Goal: Task Accomplishment & Management: Use online tool/utility

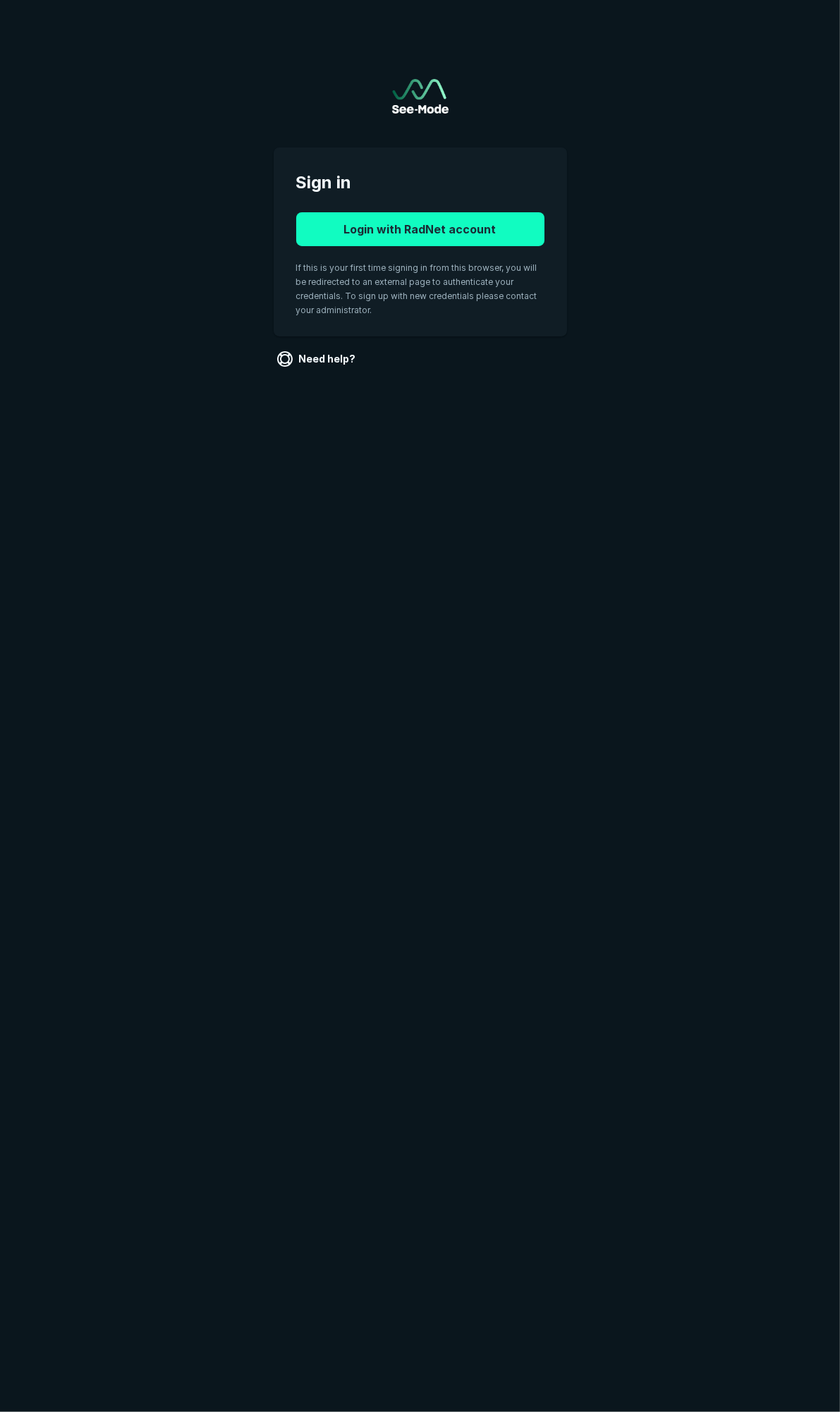
click at [433, 231] on button "Login with RadNet account" at bounding box center [420, 229] width 248 height 34
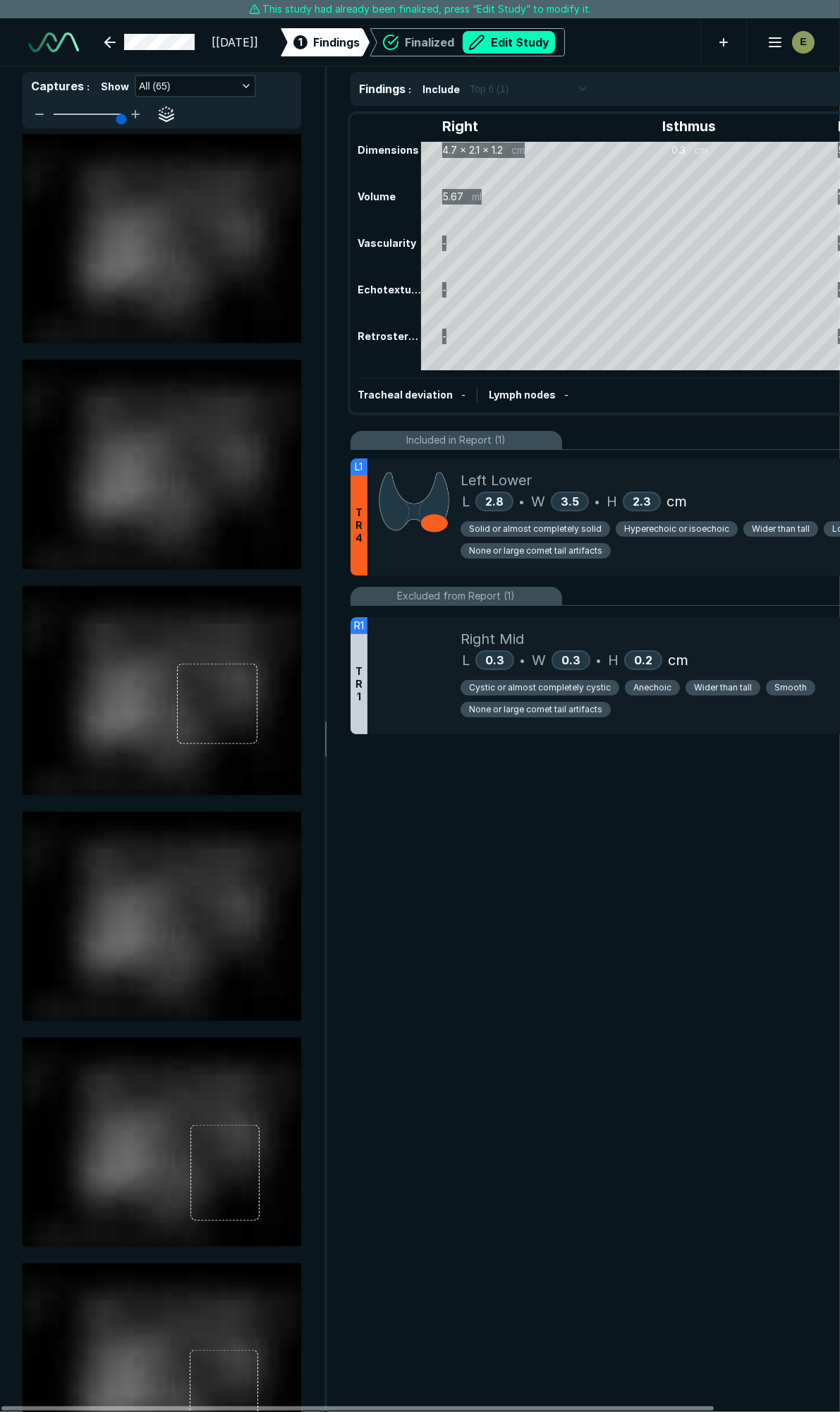
scroll to position [7838, 5594]
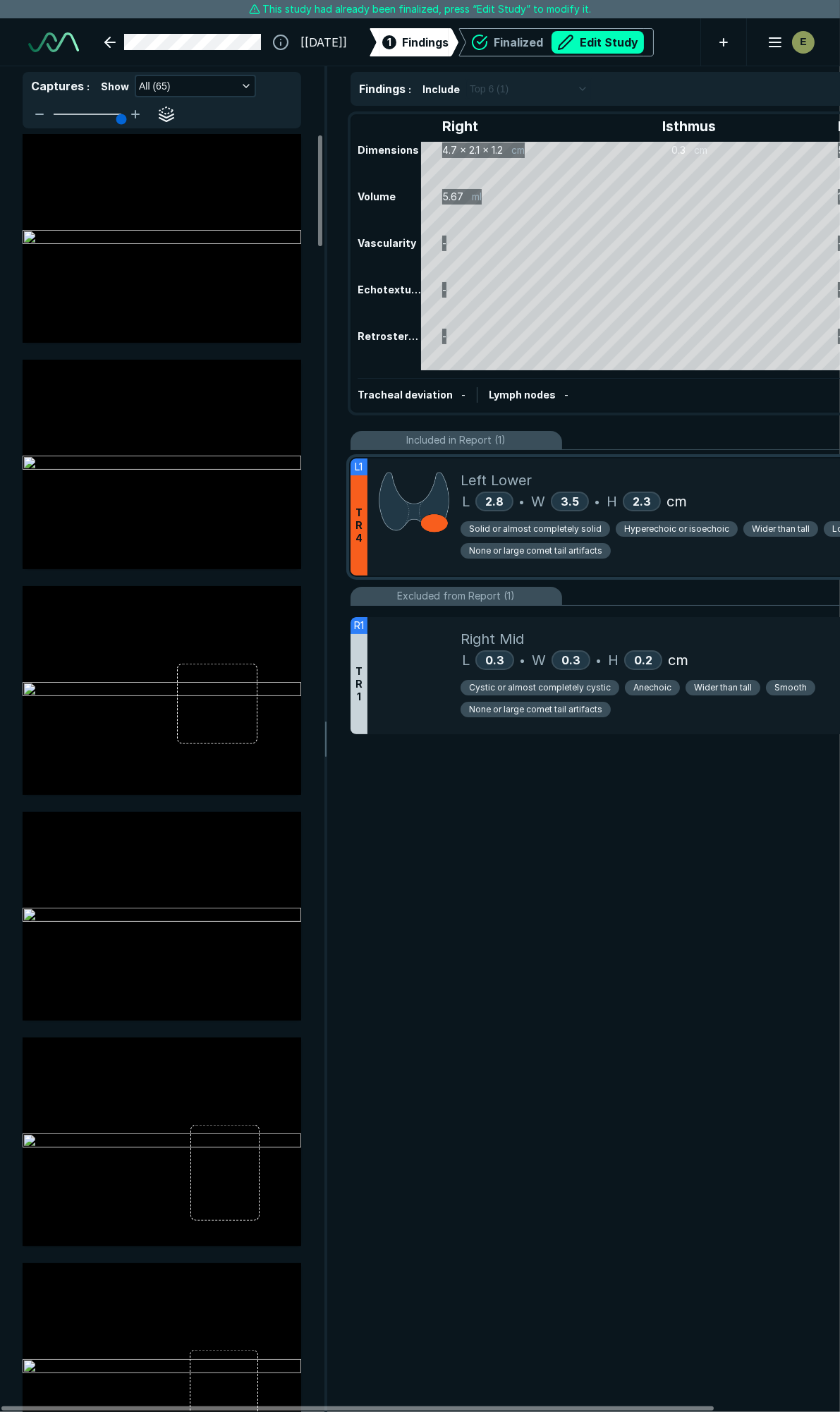
click at [701, 473] on div "Left Lower" at bounding box center [707, 480] width 493 height 21
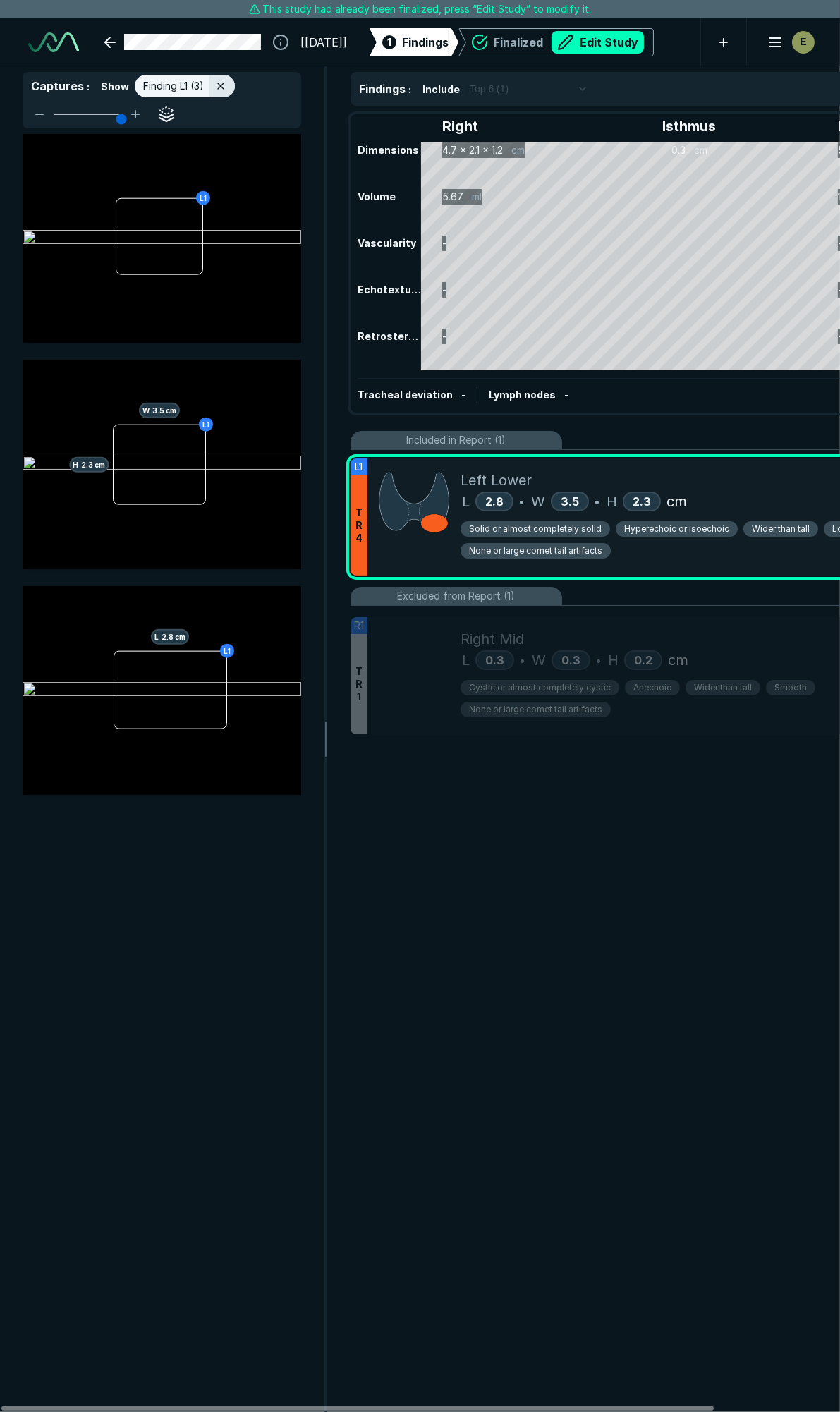
scroll to position [7410, 3044]
click at [597, 33] on button "Edit Study" at bounding box center [597, 42] width 92 height 22
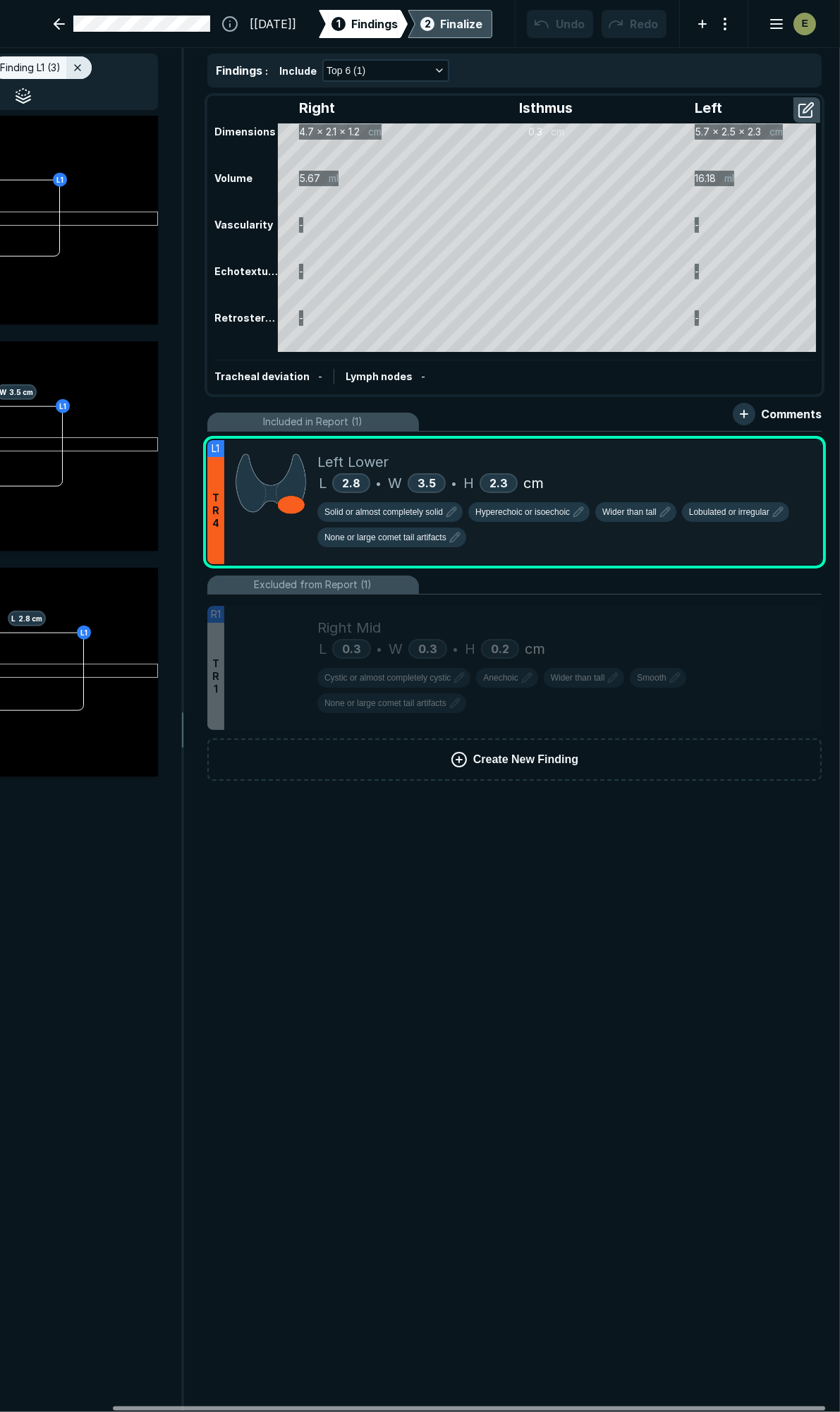
scroll to position [0, 147]
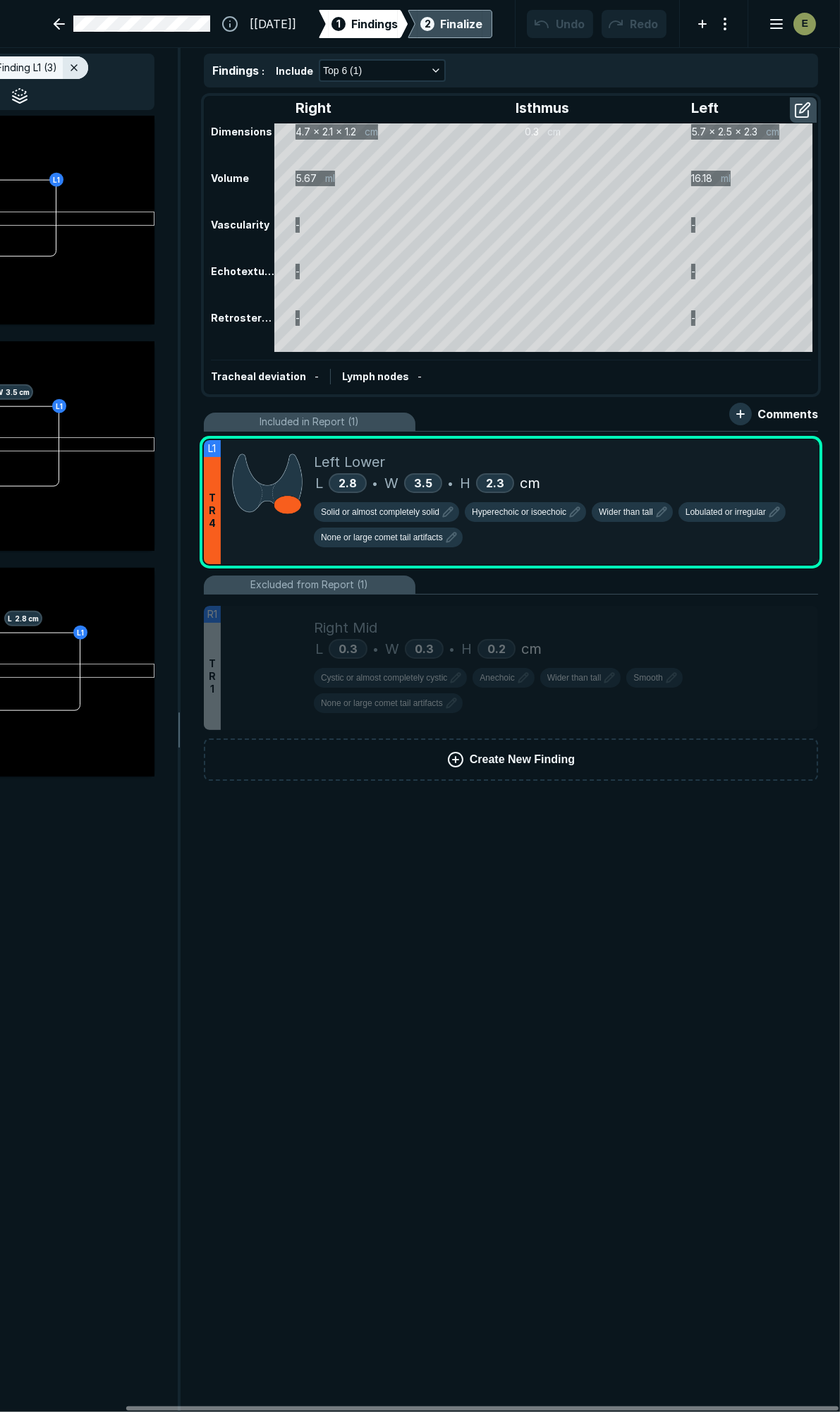
drag, startPoint x: 561, startPoint y: 1404, endPoint x: 744, endPoint y: 1359, distance: 188.5
click at [725, 1407] on div at bounding box center [482, 1408] width 712 height 4
click at [716, 510] on span "Lobulated or irregular" at bounding box center [725, 512] width 80 height 12
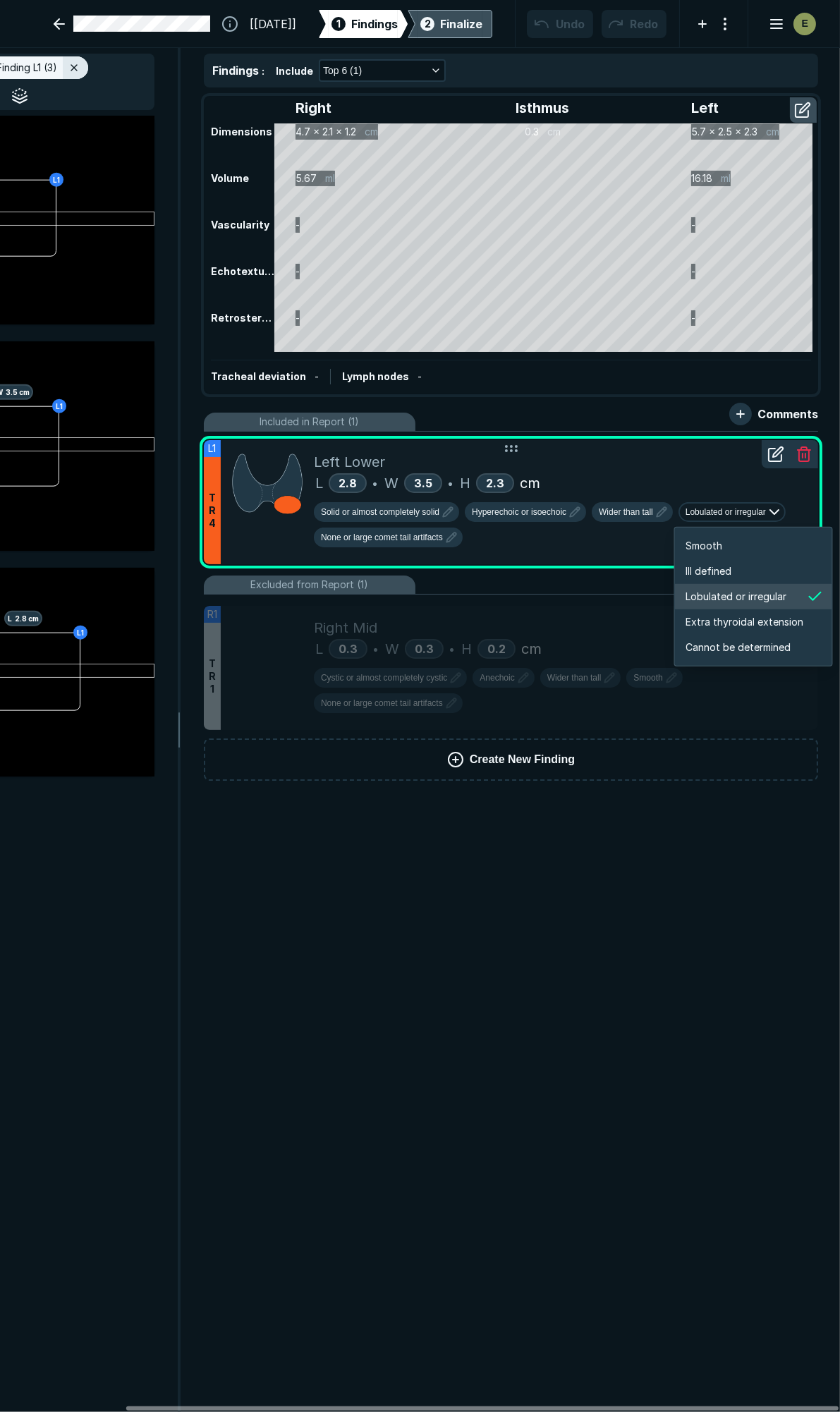
scroll to position [2353, 2508]
click at [735, 537] on li "Smooth" at bounding box center [754, 546] width 157 height 25
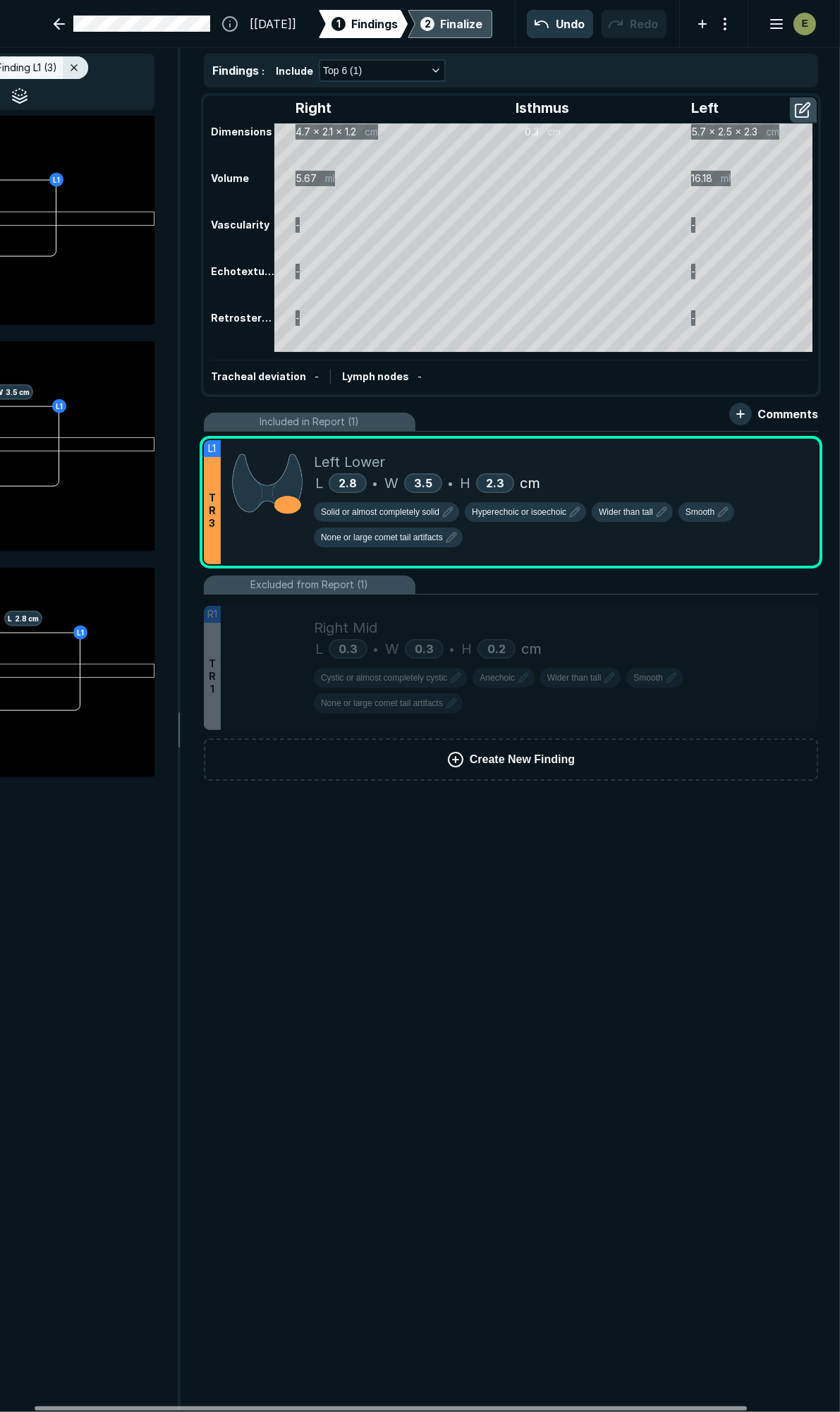
drag, startPoint x: 311, startPoint y: 1408, endPoint x: 219, endPoint y: 1397, distance: 92.7
click at [219, 1407] on div at bounding box center [390, 1408] width 712 height 4
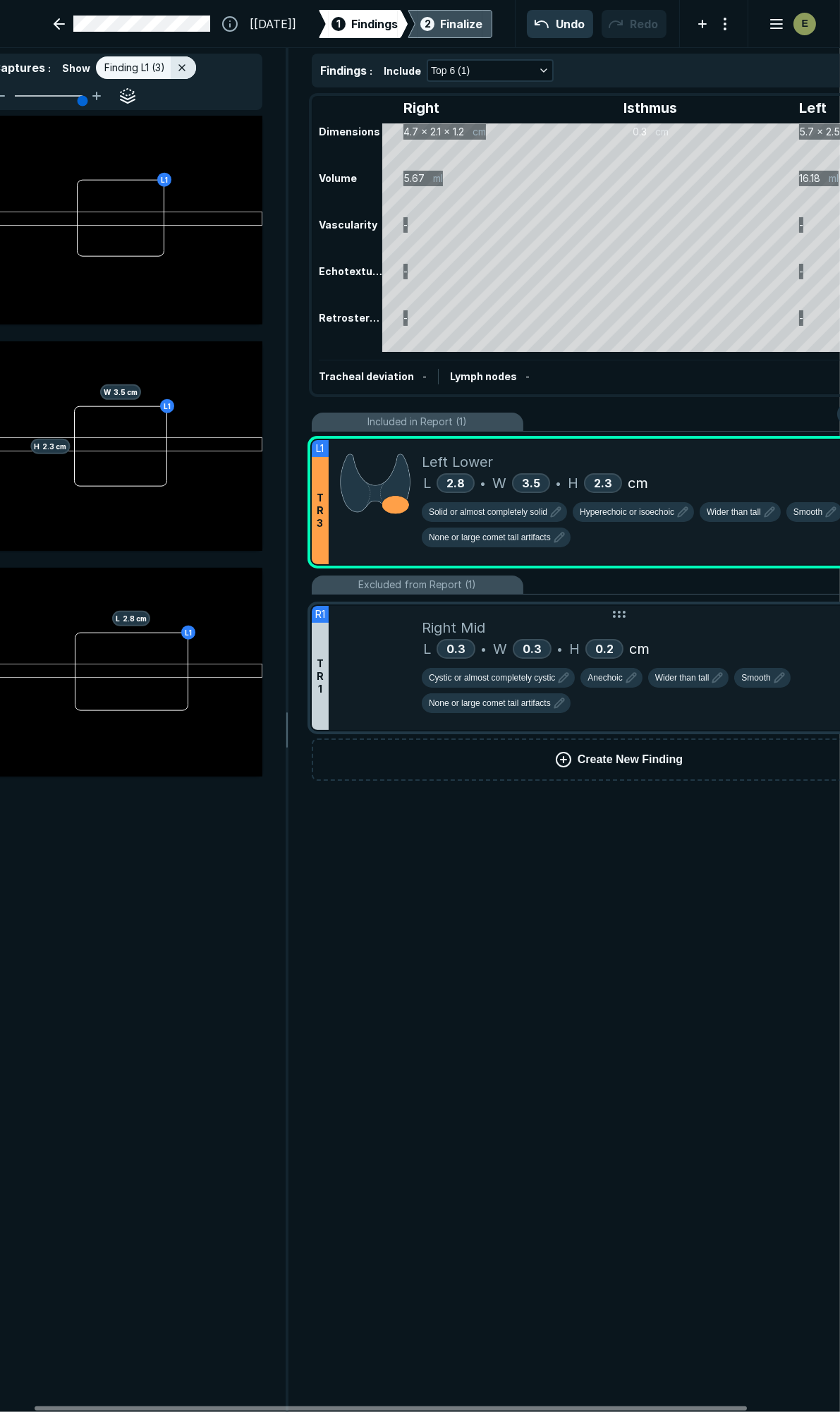
click at [641, 617] on div "Right Mid" at bounding box center [668, 627] width 493 height 21
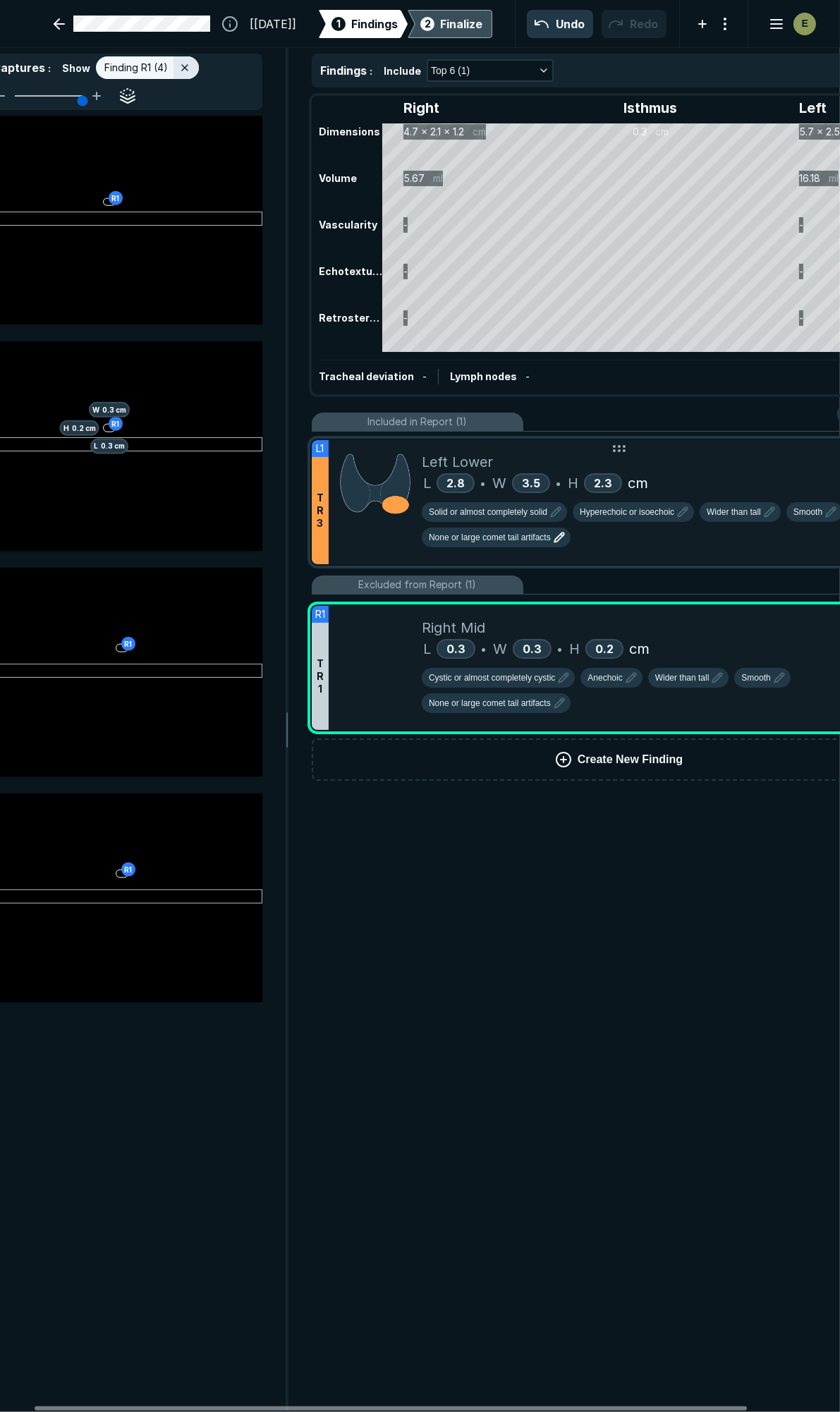
click at [547, 534] on span "None or large comet tail artifacts" at bounding box center [490, 537] width 122 height 12
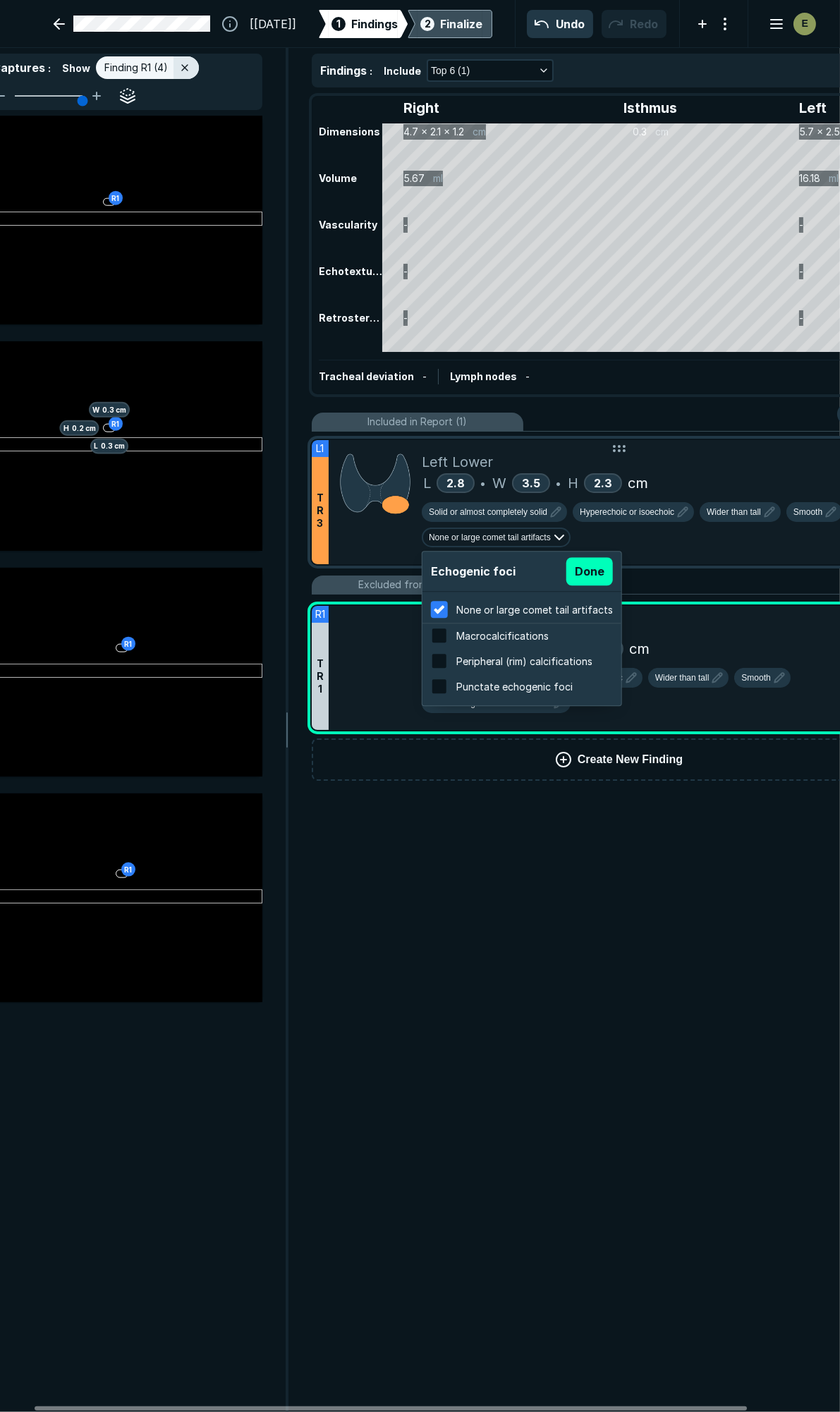
scroll to position [2267, 2690]
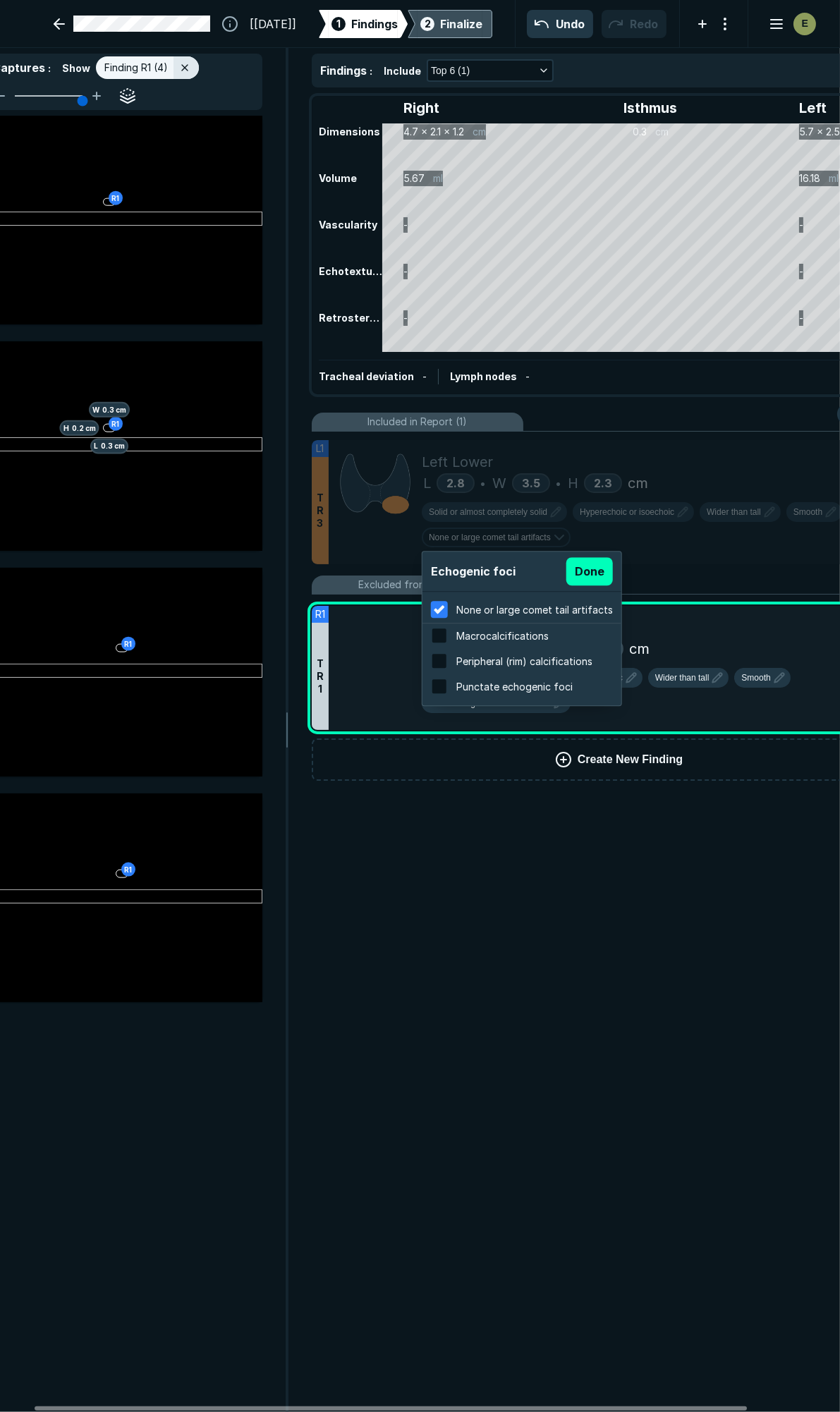
click at [489, 635] on span "Macrocalcifications" at bounding box center [503, 636] width 92 height 12
checkbox input "false"
checkbox input "true"
click at [588, 576] on button "Done" at bounding box center [590, 571] width 46 height 28
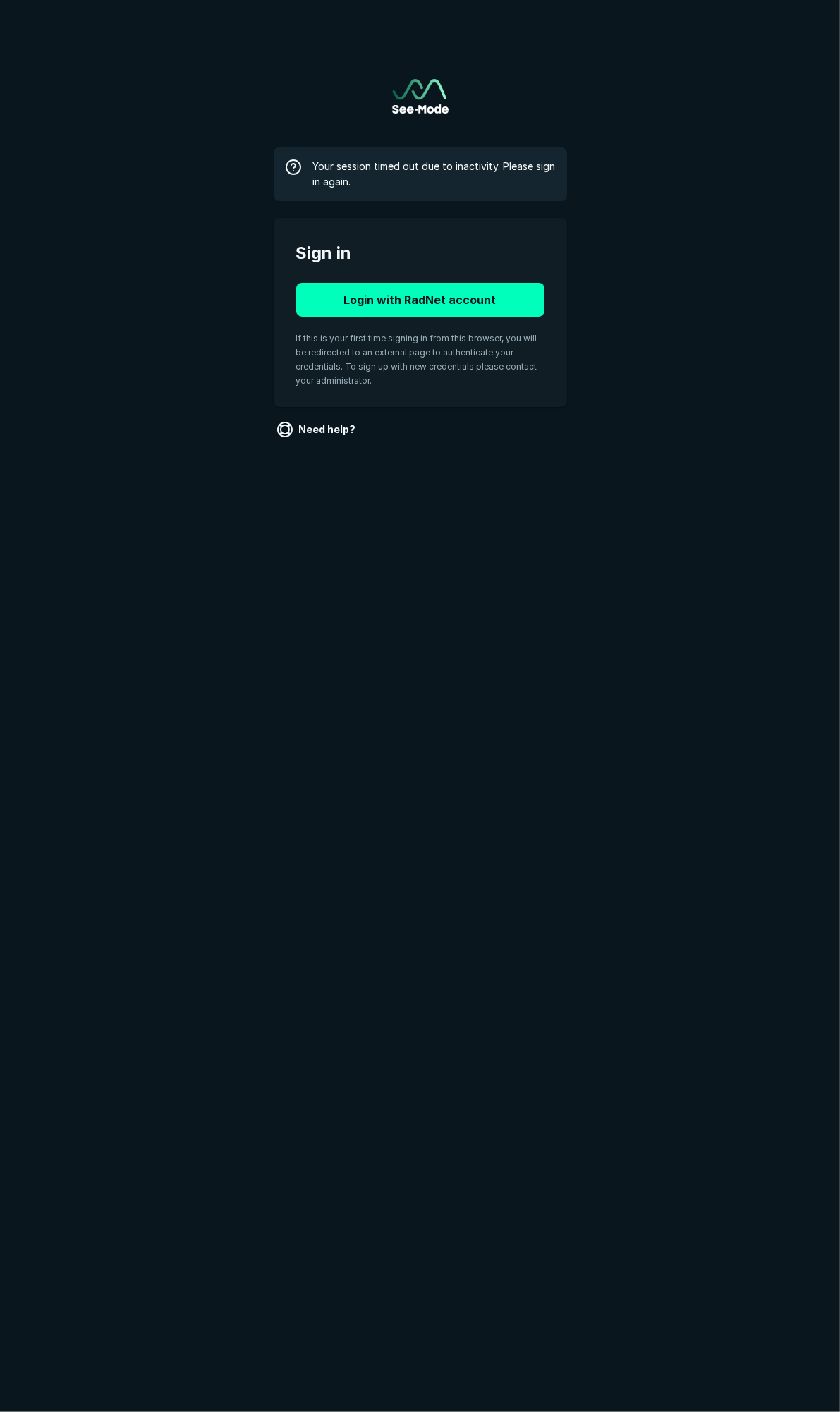
click at [640, 426] on main "Your session timed out due to inactivity. Please sign in again. Sign in Login w…" at bounding box center [420, 246] width 840 height 492
click at [502, 297] on button "Login with RadNet account" at bounding box center [420, 299] width 248 height 34
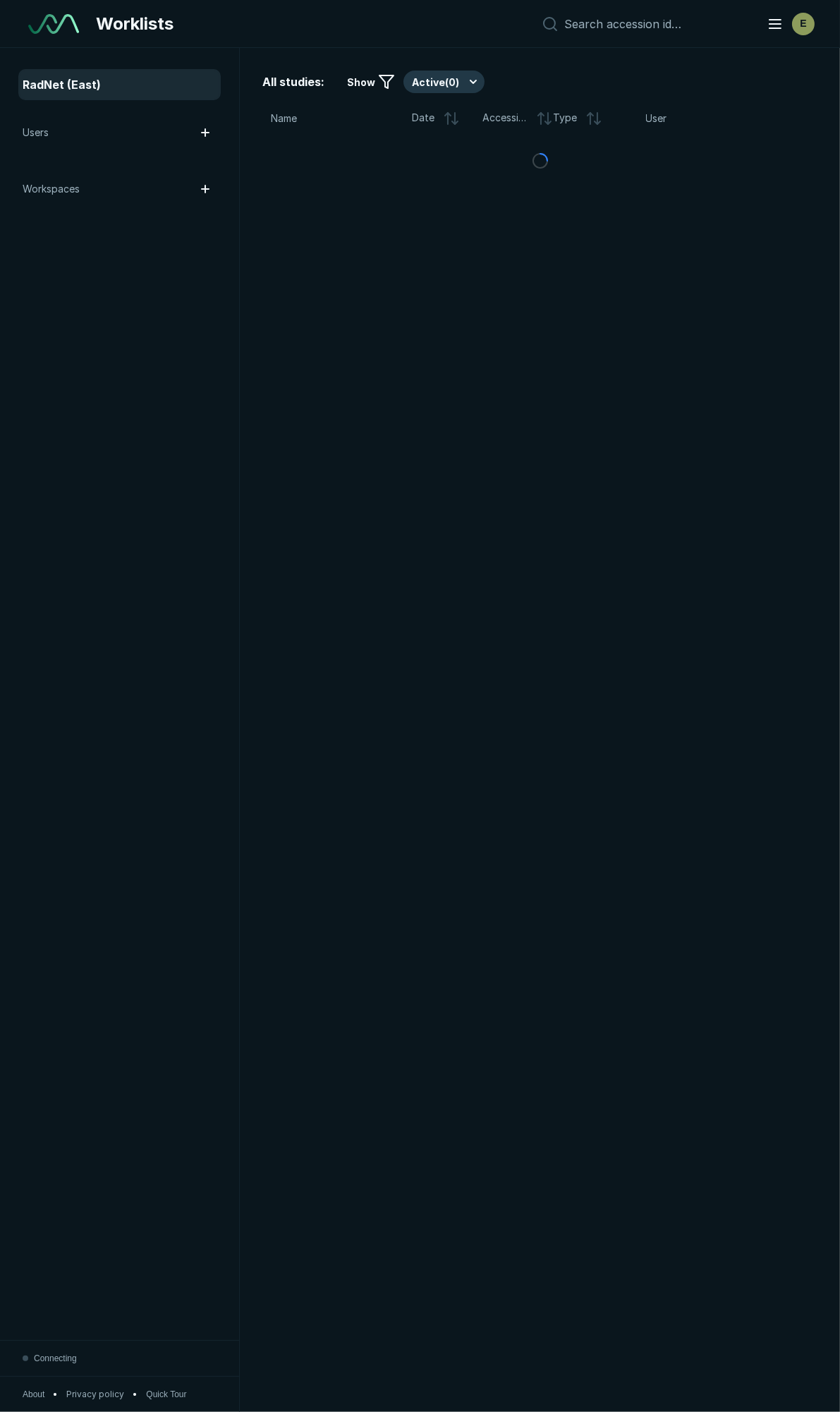
scroll to position [7922, 5594]
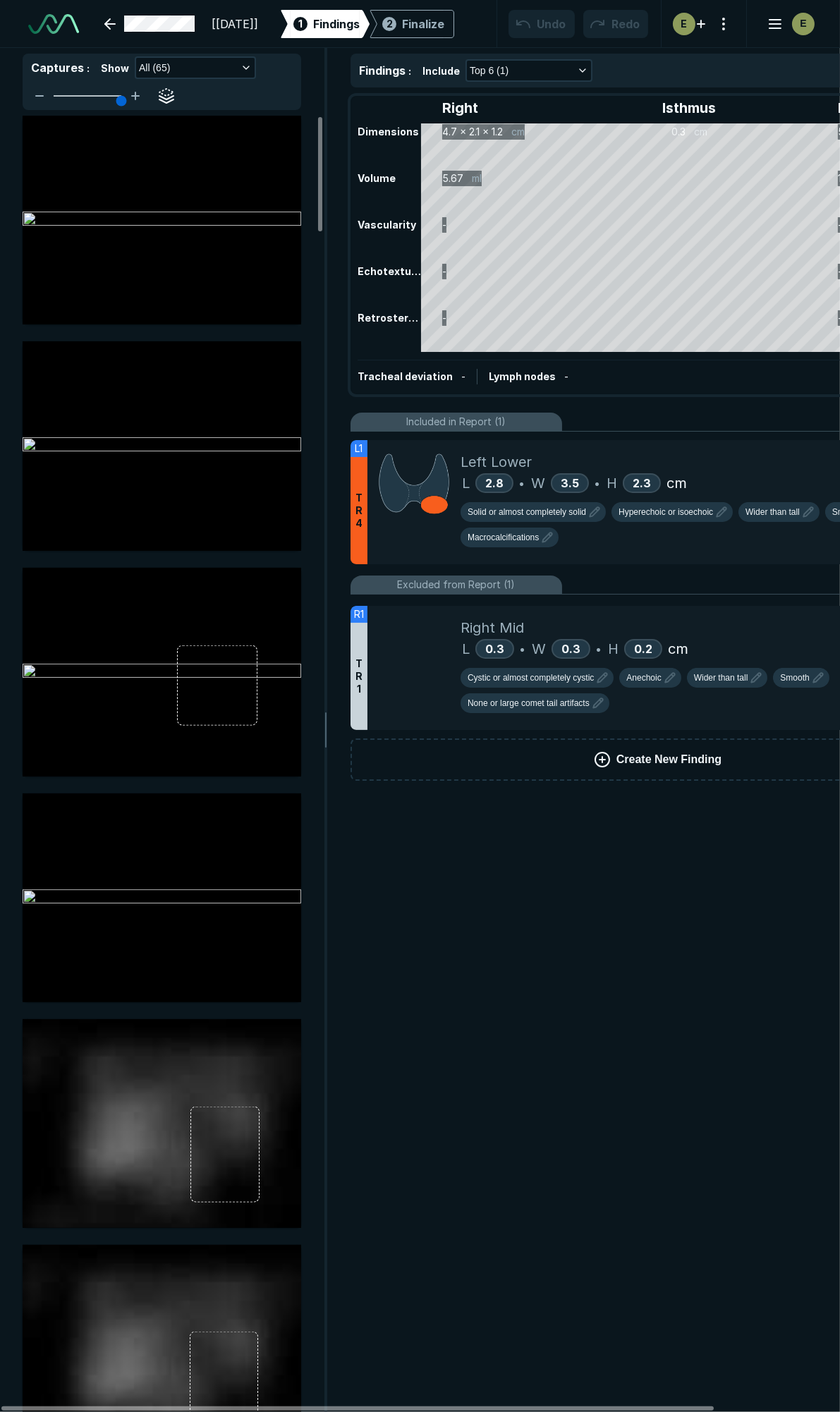
scroll to position [7922, 5594]
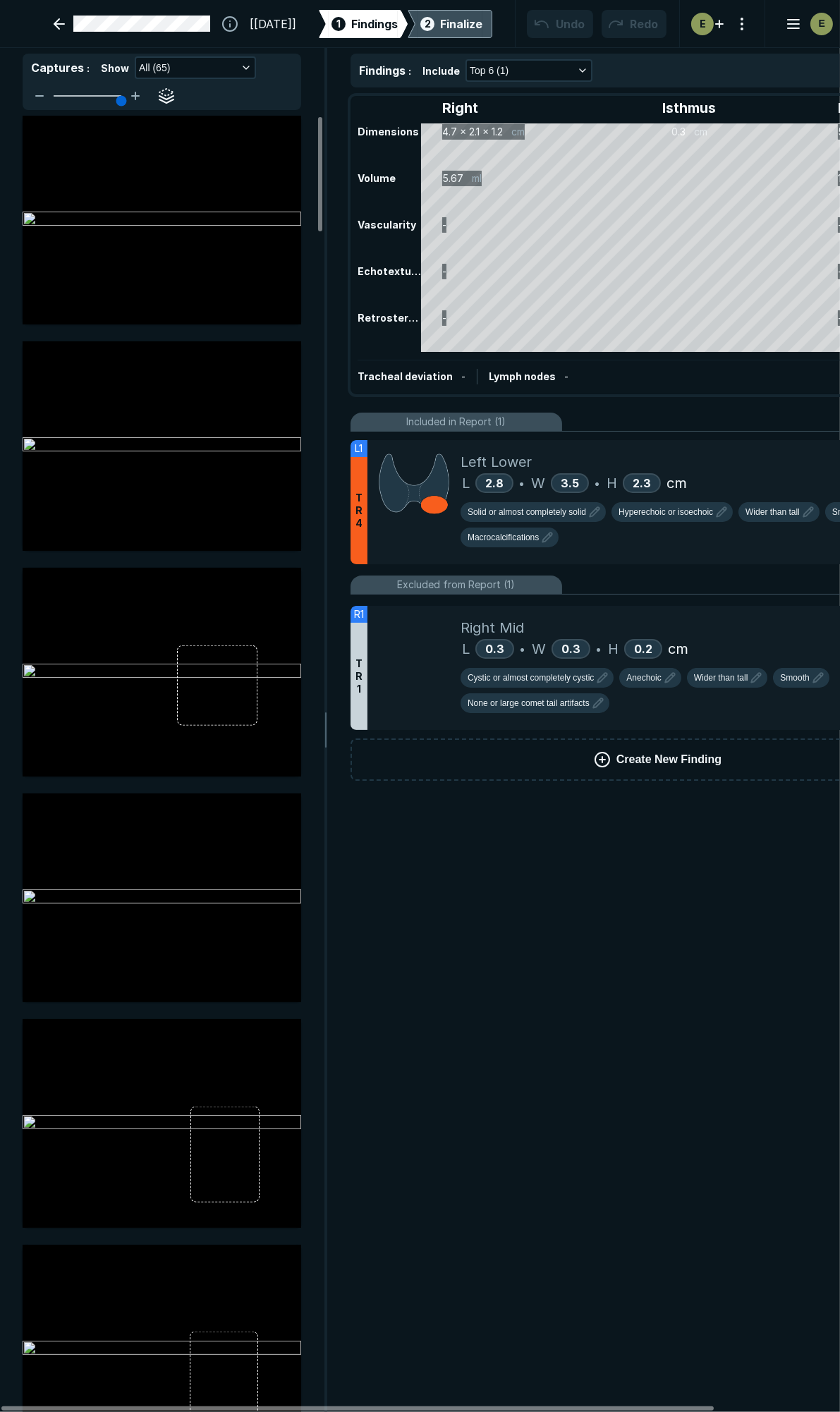
click at [441, 22] on div "Finalize" at bounding box center [461, 24] width 42 height 17
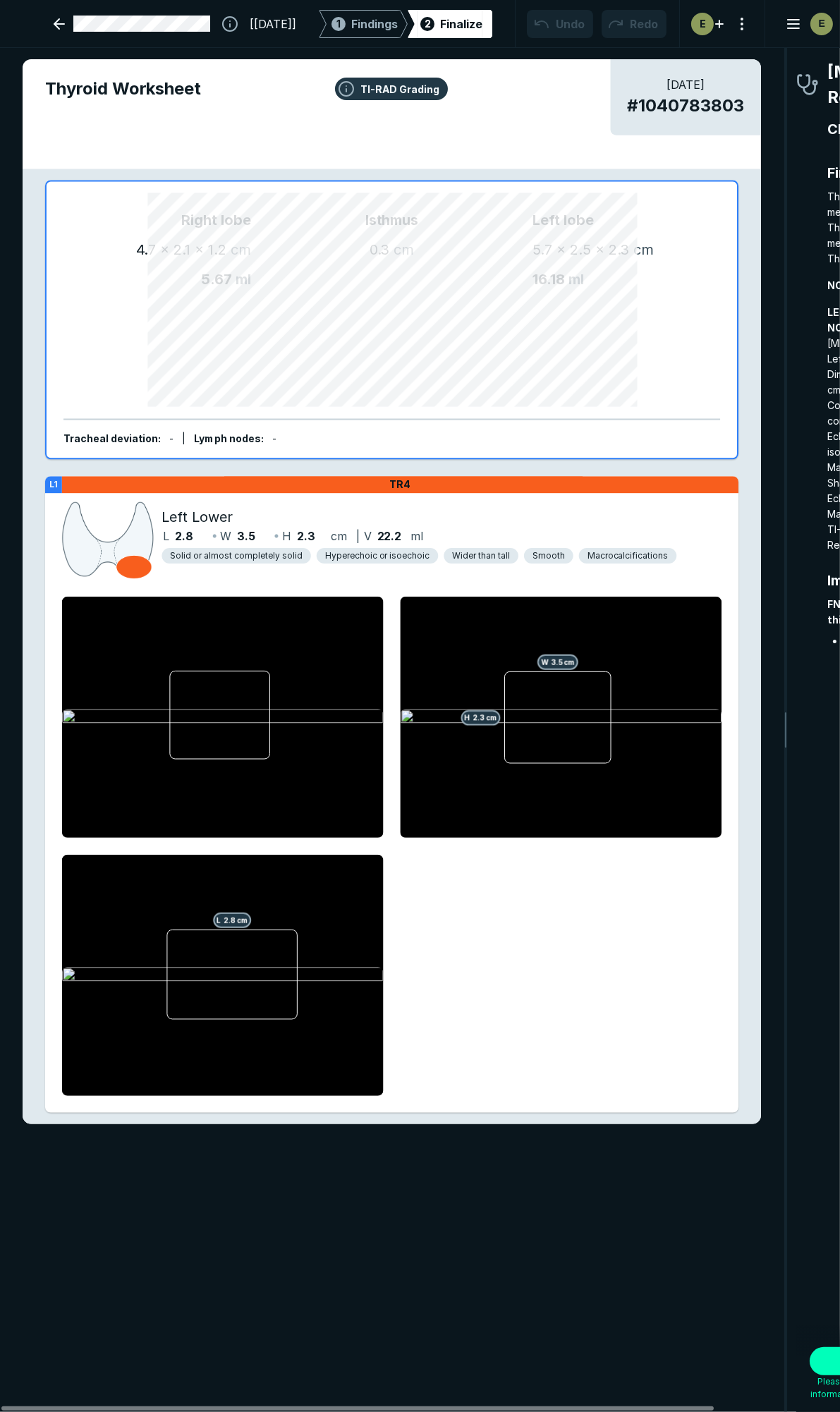
scroll to position [7870, 2548]
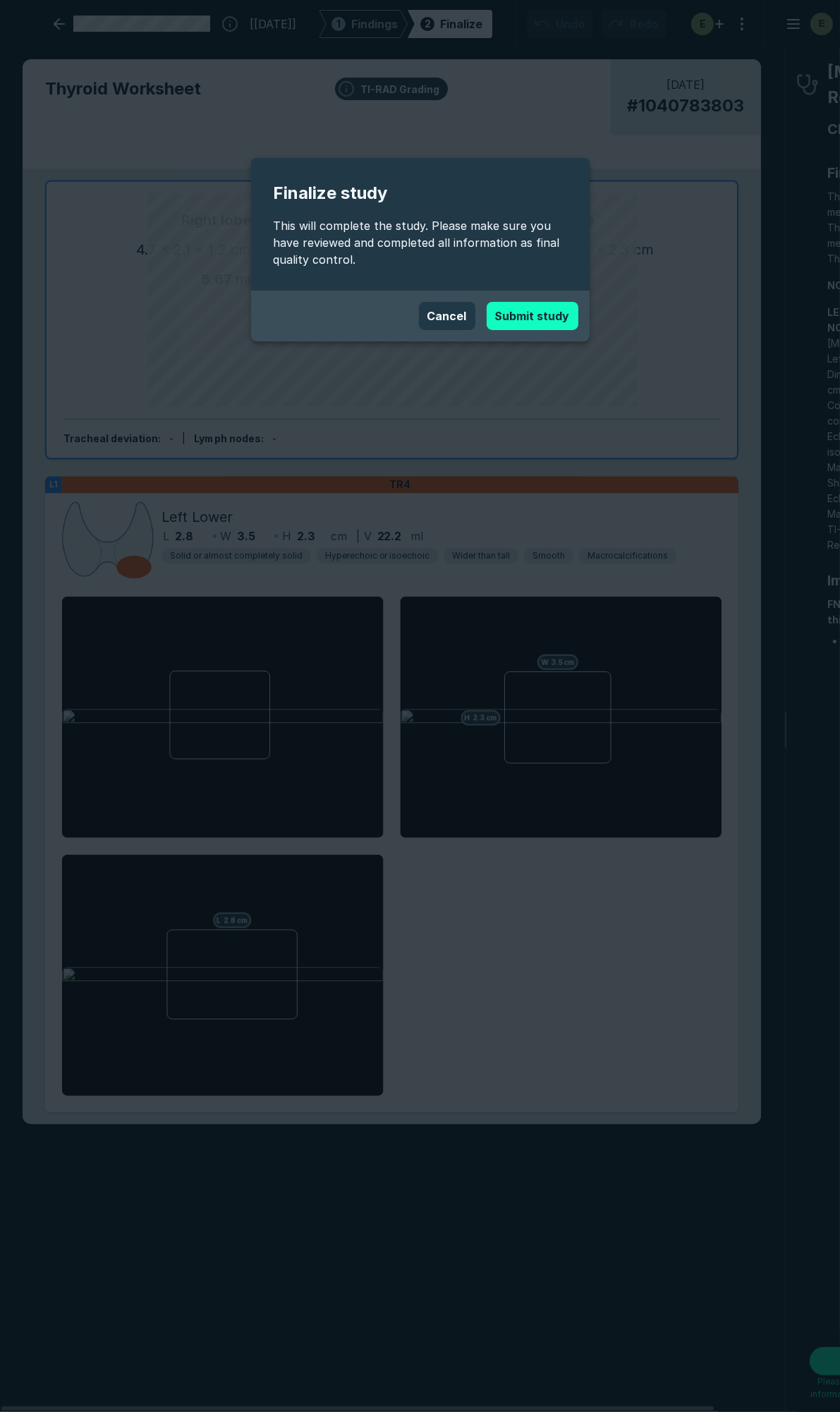
click at [518, 325] on button "Submit study" at bounding box center [532, 316] width 92 height 28
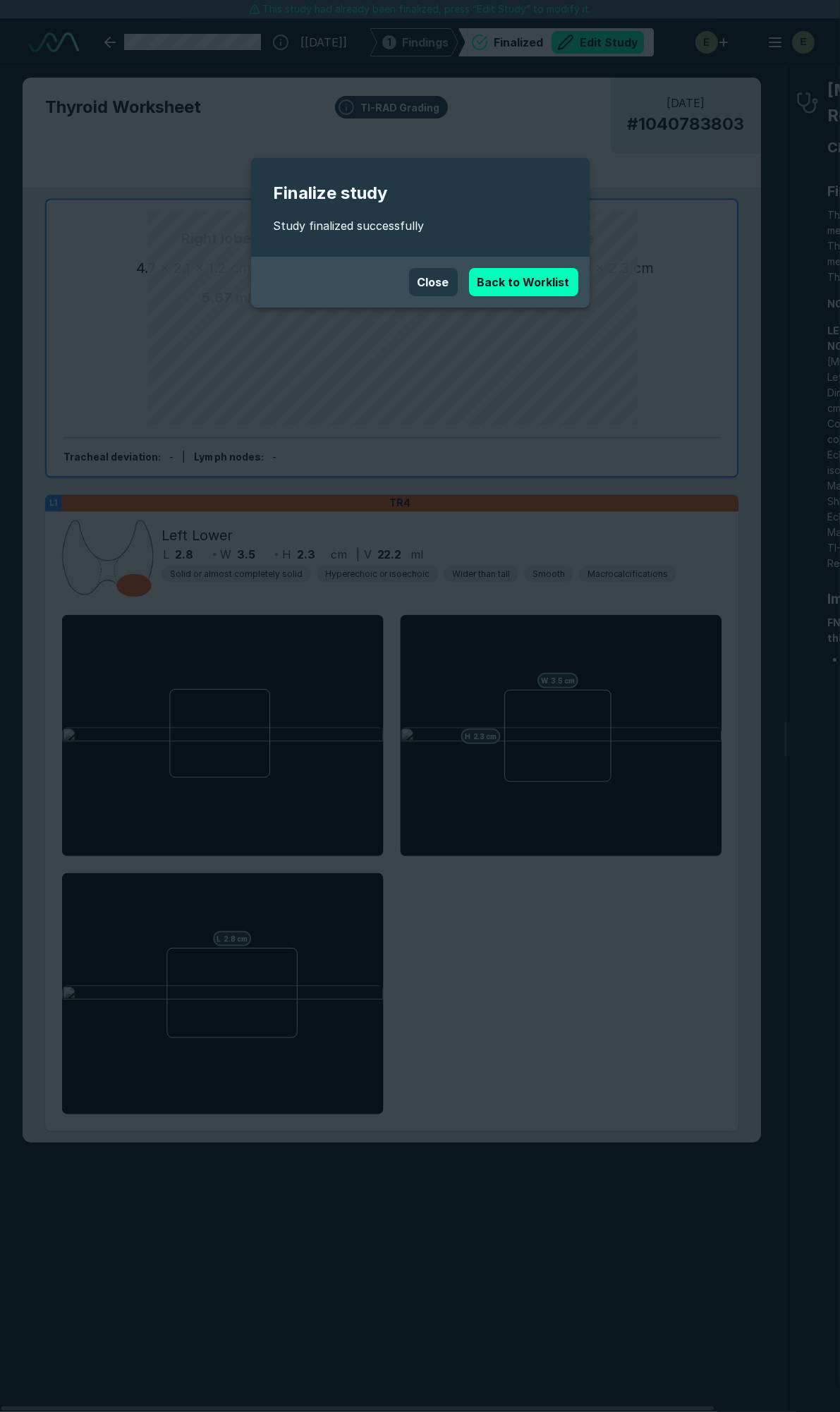
scroll to position [7838, 5594]
click at [547, 278] on link "Back to Worklist" at bounding box center [524, 282] width 109 height 28
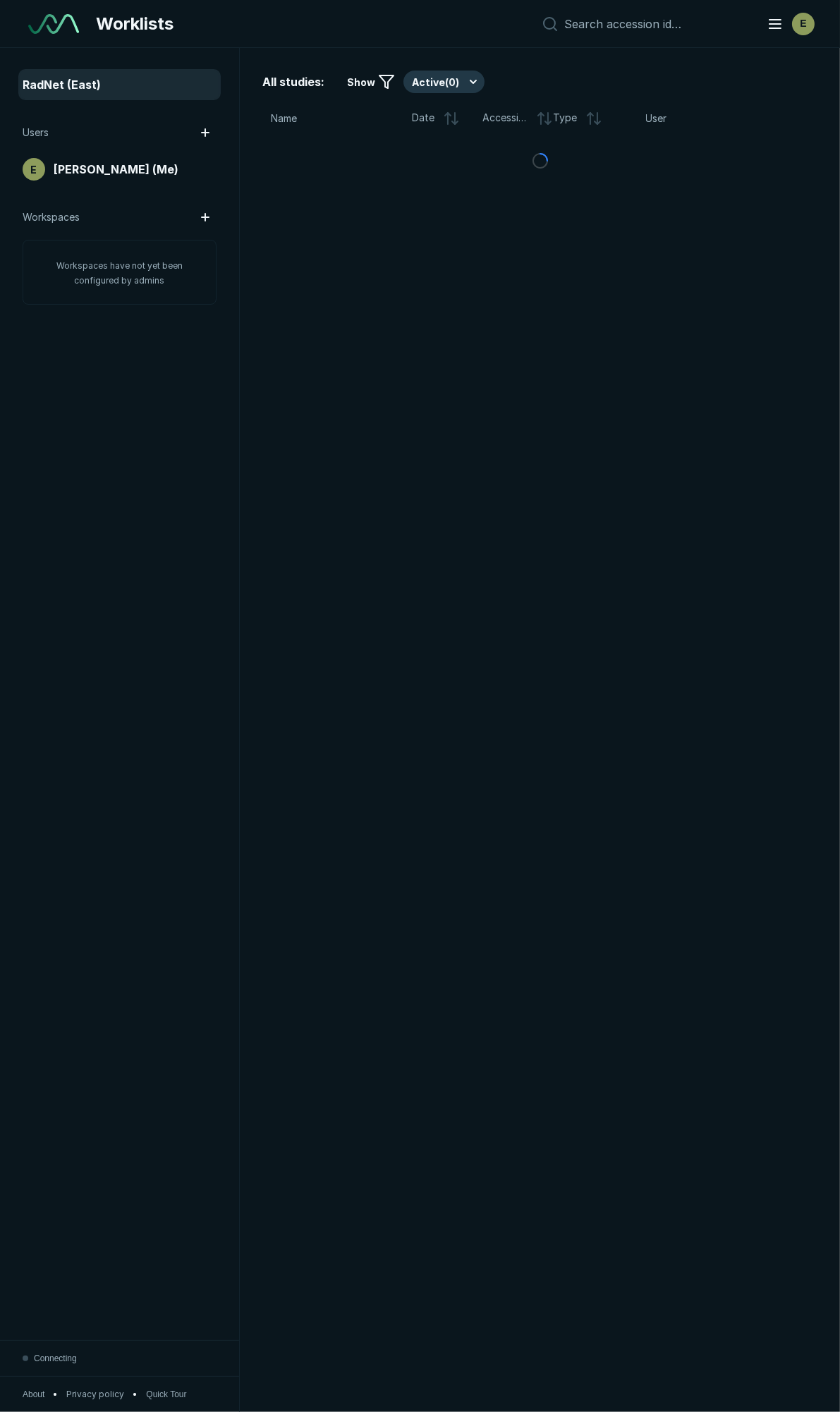
scroll to position [7696, 4289]
